Goal: Transaction & Acquisition: Book appointment/travel/reservation

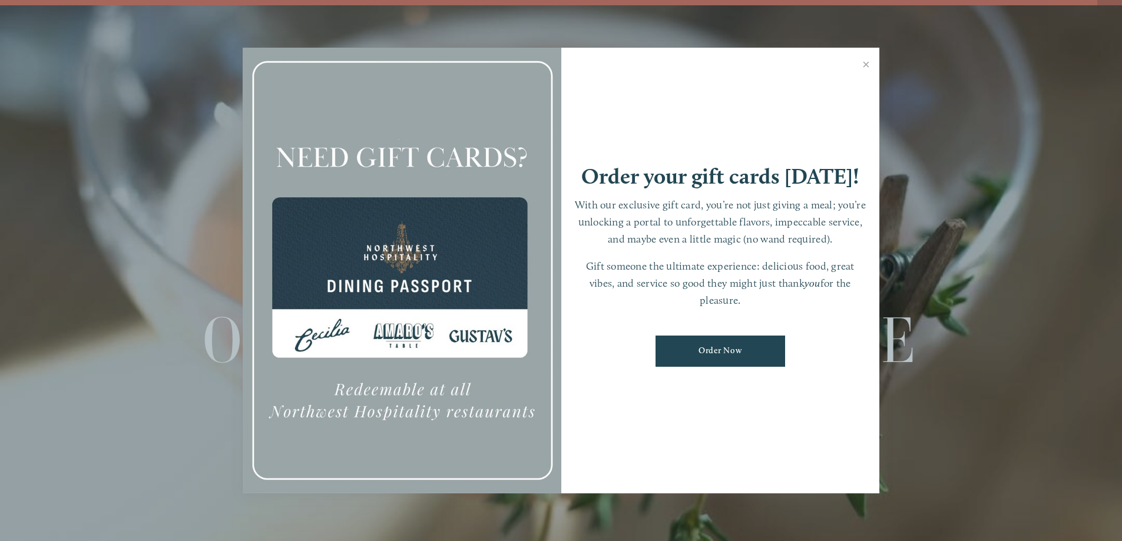
scroll to position [25, 0]
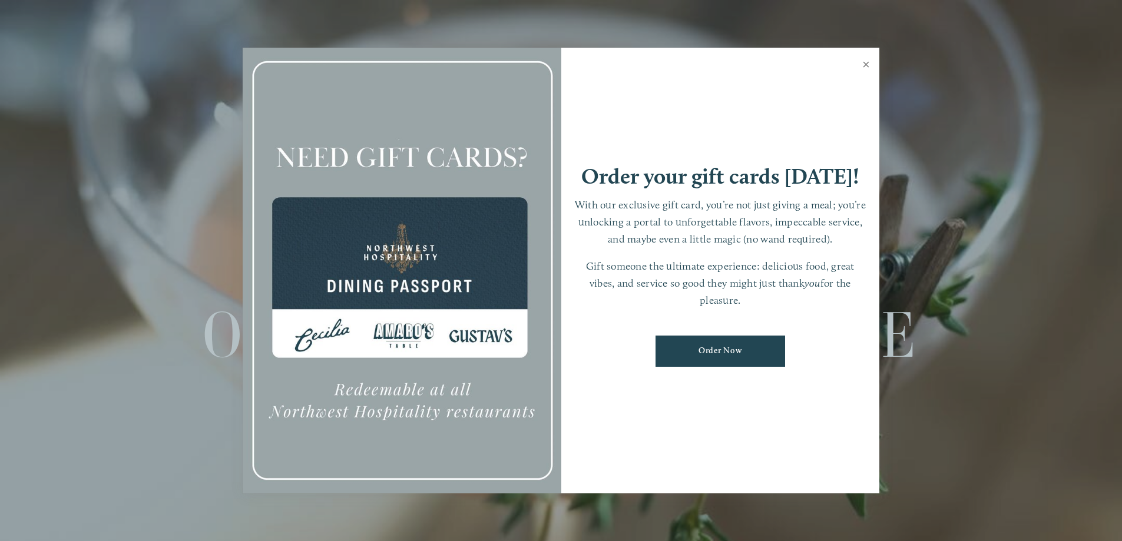
click at [863, 62] on link "Close" at bounding box center [865, 65] width 23 height 33
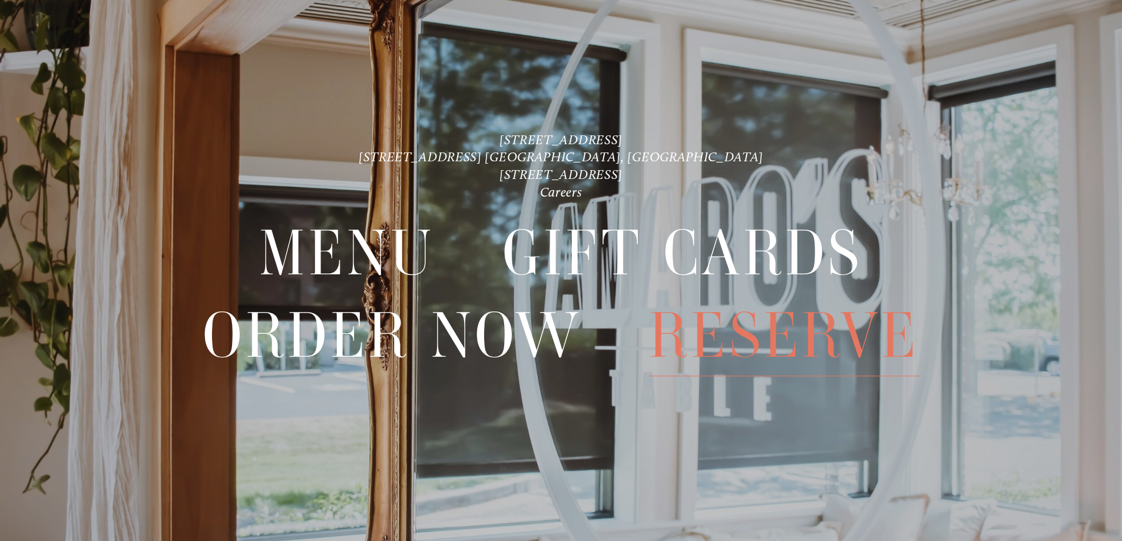
click at [748, 339] on span "Reserve" at bounding box center [784, 335] width 270 height 81
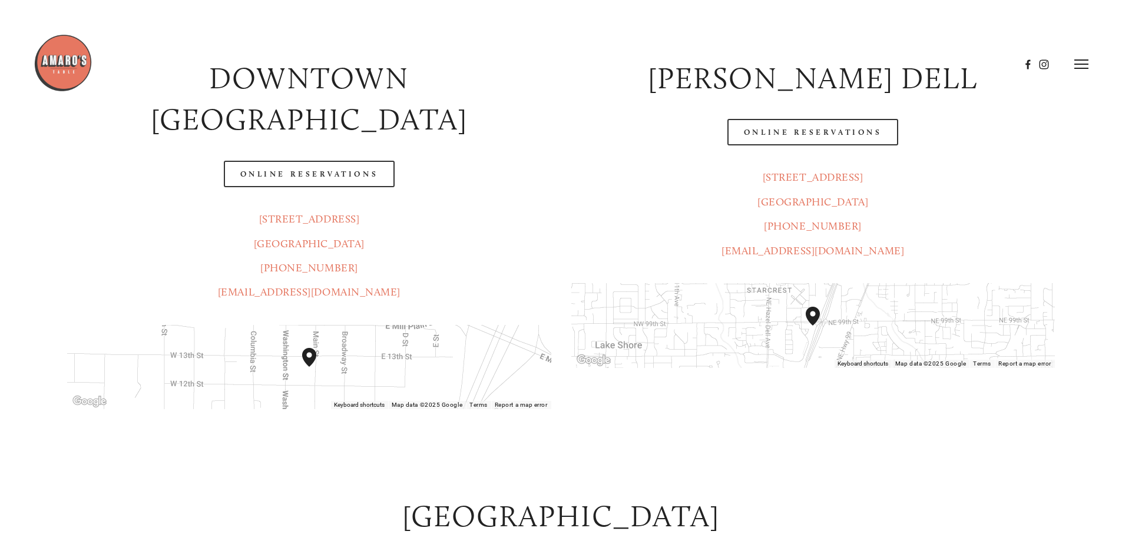
scroll to position [227, 0]
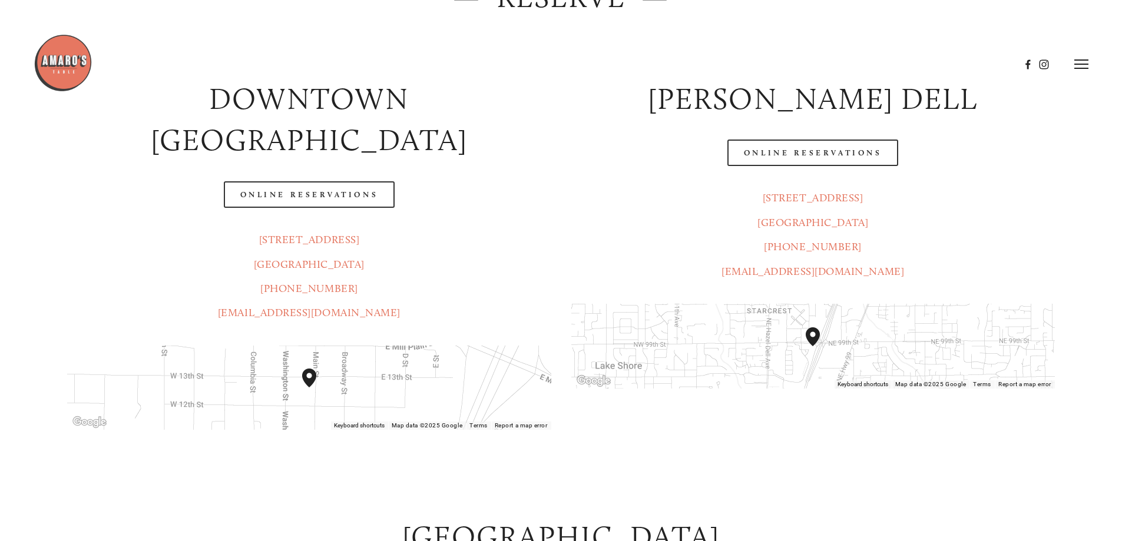
click at [53, 58] on img at bounding box center [63, 63] width 59 height 59
